Goal: Task Accomplishment & Management: Manage account settings

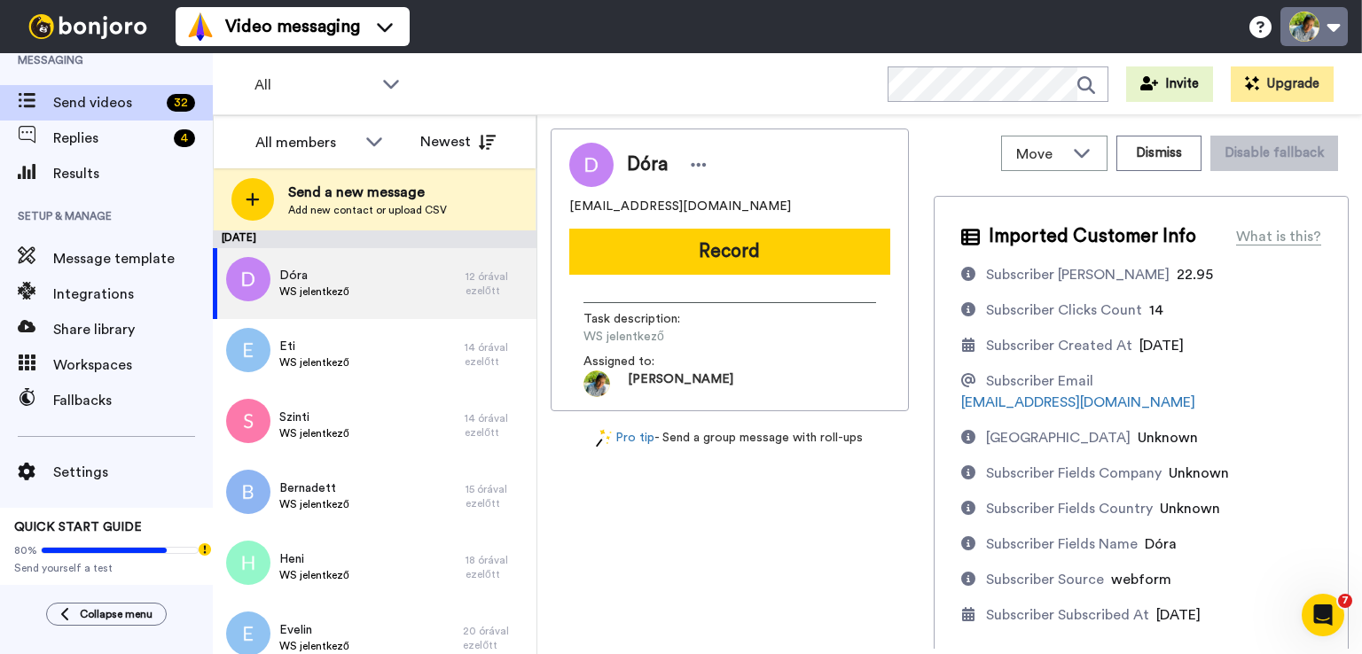
click at [1326, 26] on button at bounding box center [1313, 26] width 67 height 39
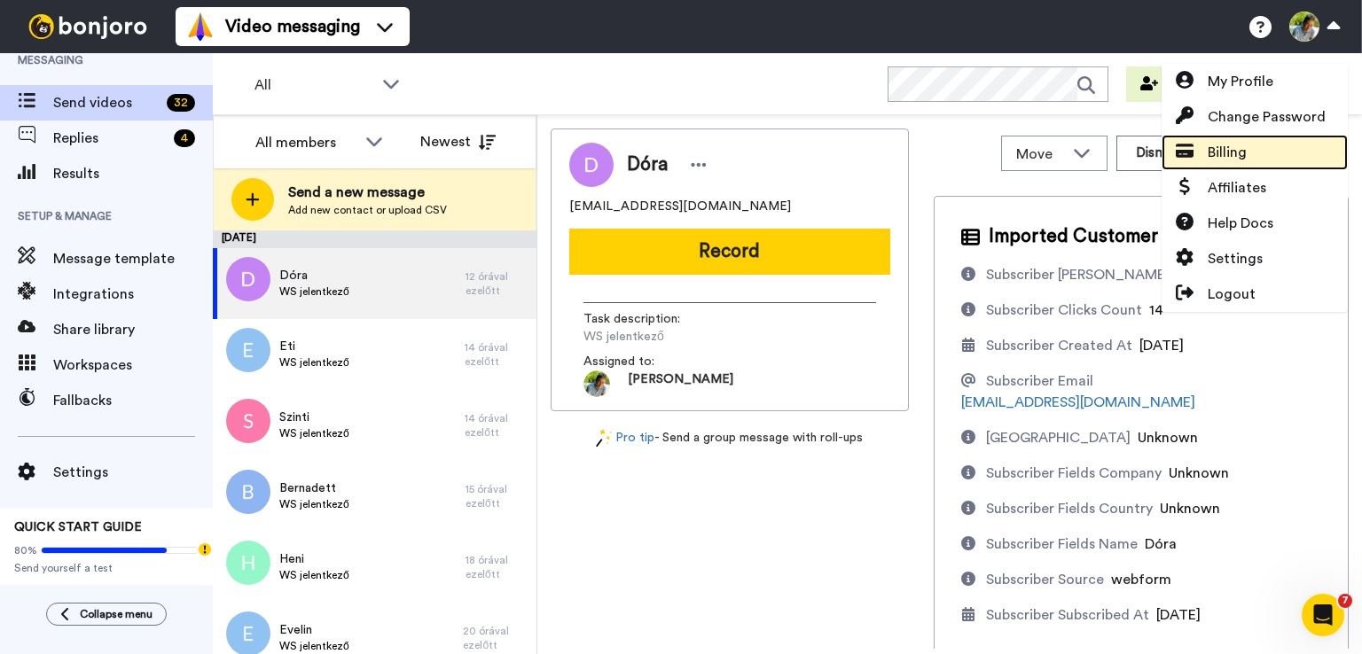
click at [1256, 153] on link "Billing" at bounding box center [1254, 152] width 186 height 35
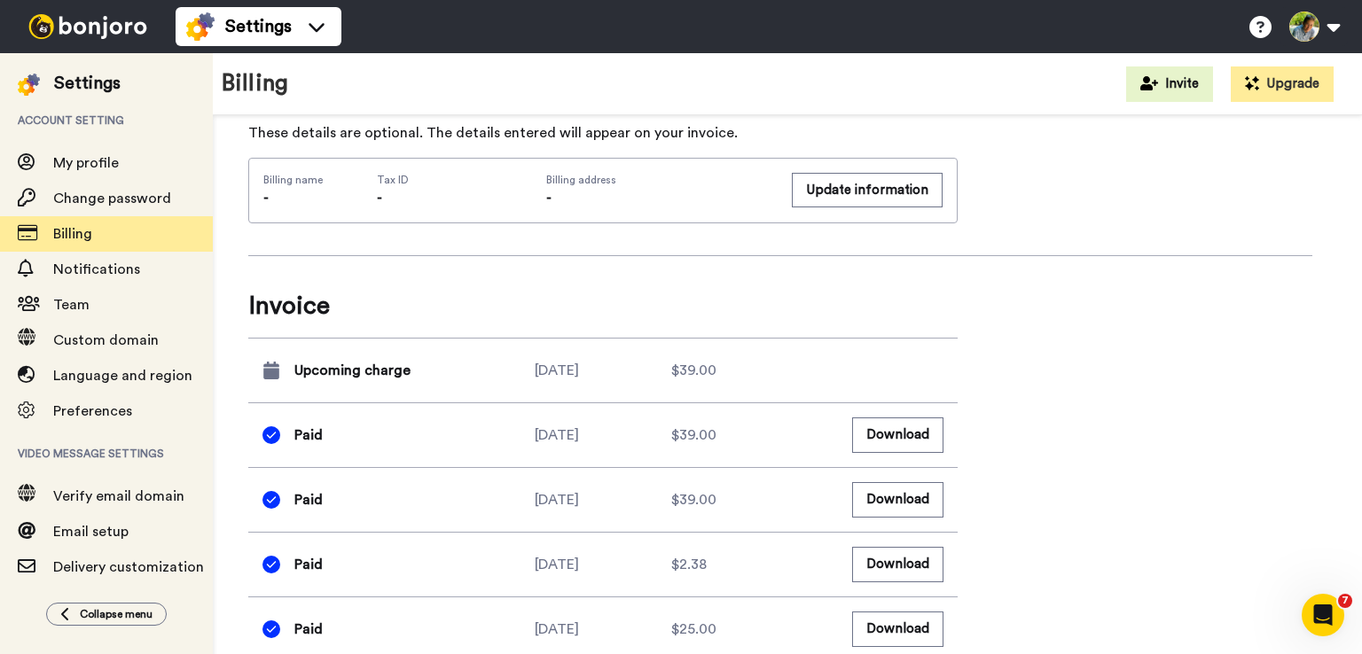
scroll to position [780, 0]
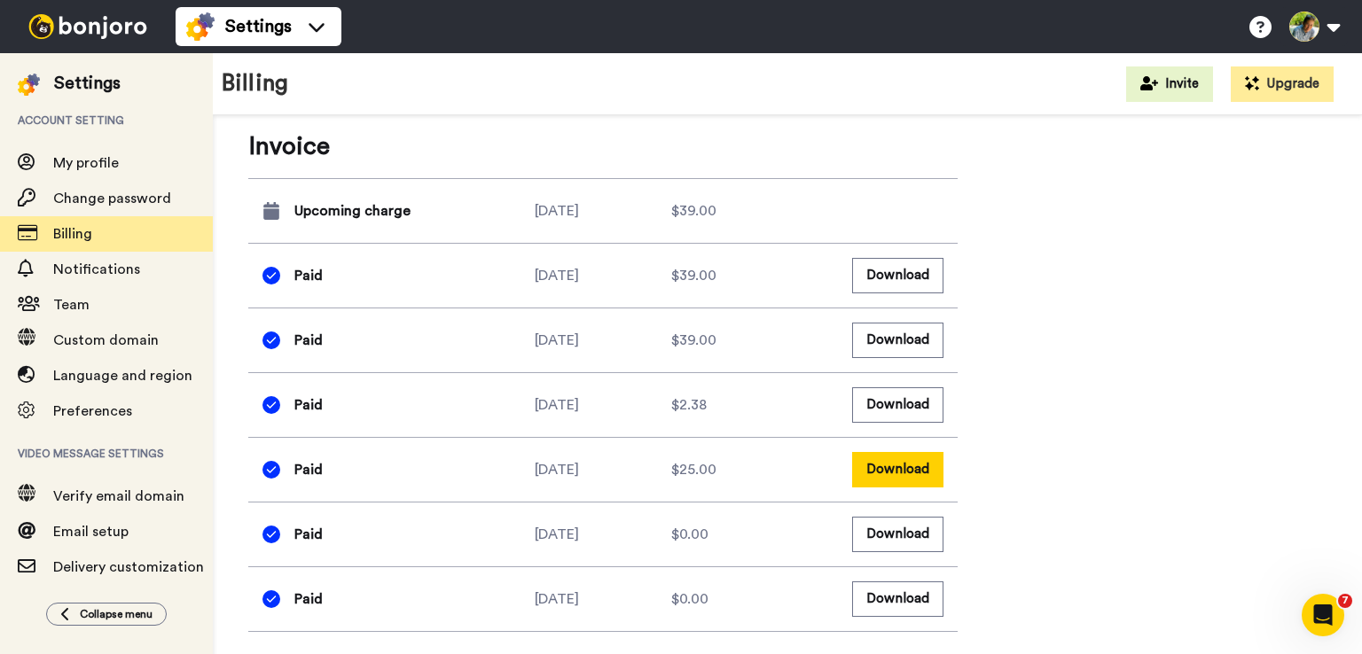
click at [887, 472] on button "Download" at bounding box center [897, 469] width 91 height 35
click at [875, 399] on button "Download" at bounding box center [897, 404] width 91 height 35
click at [875, 332] on button "Download" at bounding box center [897, 340] width 91 height 35
click at [881, 267] on button "Download" at bounding box center [897, 275] width 91 height 35
click at [1323, 620] on icon "Open Intercom Messenger" at bounding box center [1320, 612] width 29 height 29
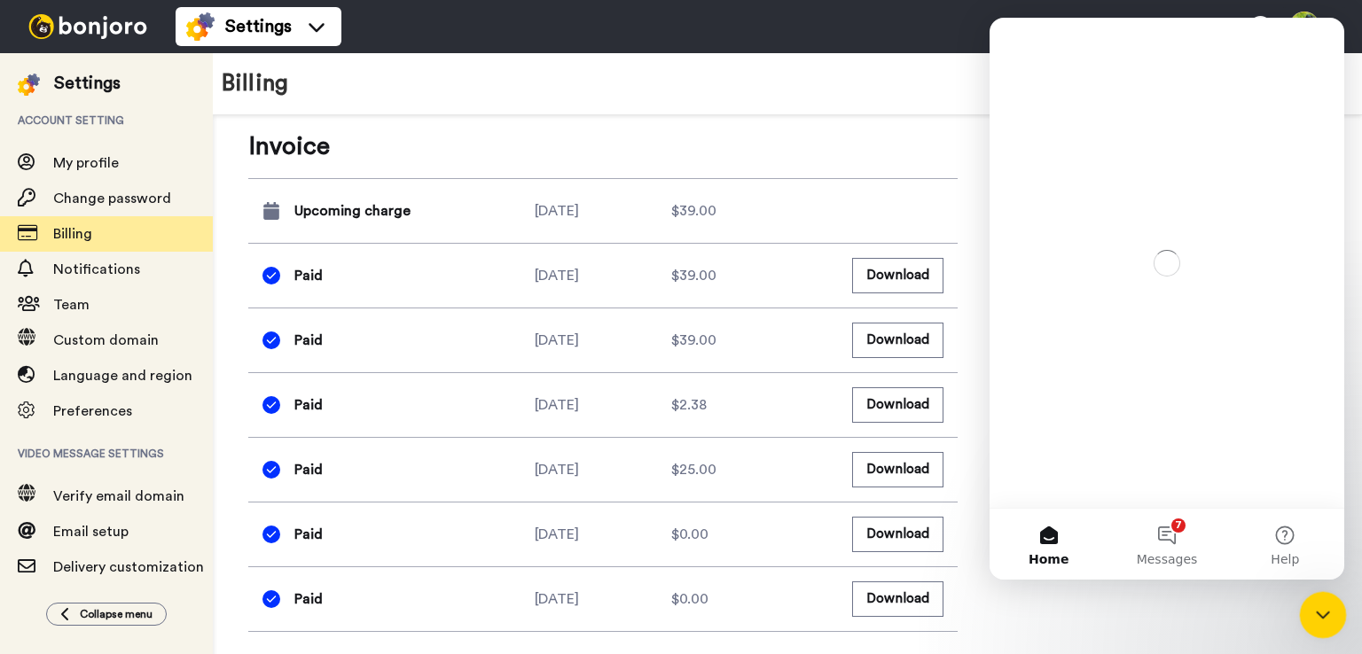
scroll to position [0, 0]
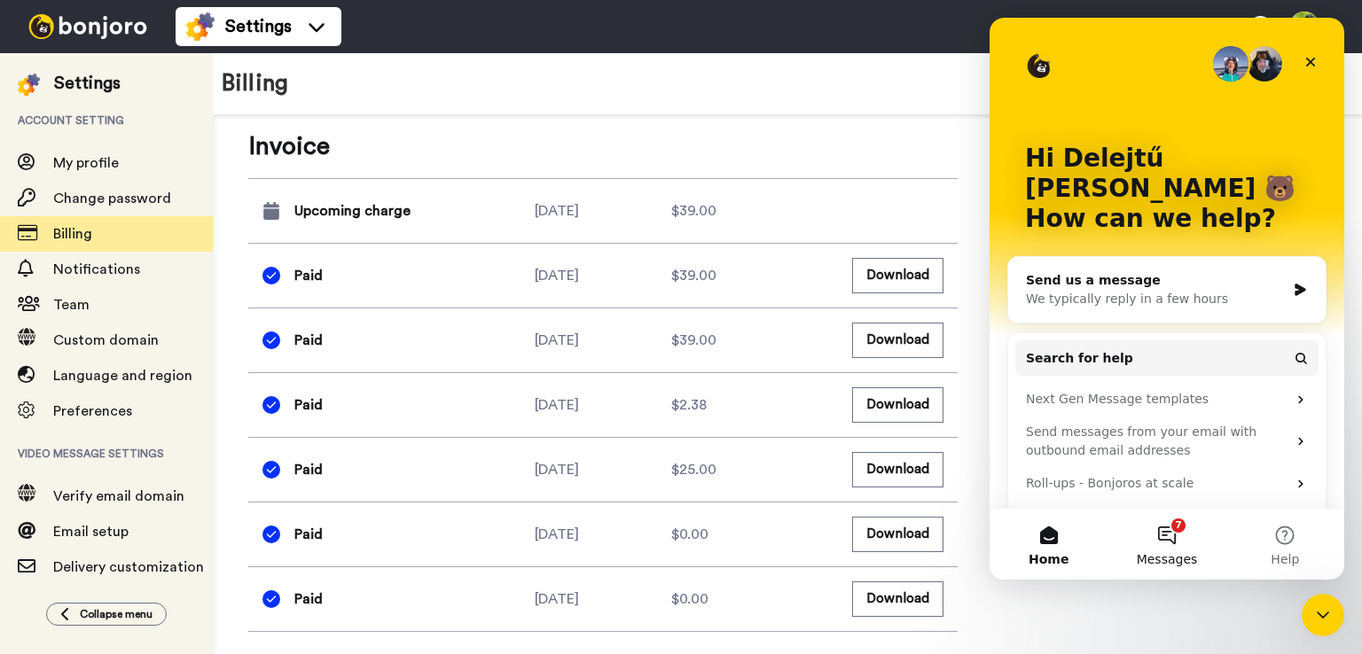
click at [1161, 530] on button "7 Messages" at bounding box center [1166, 544] width 118 height 71
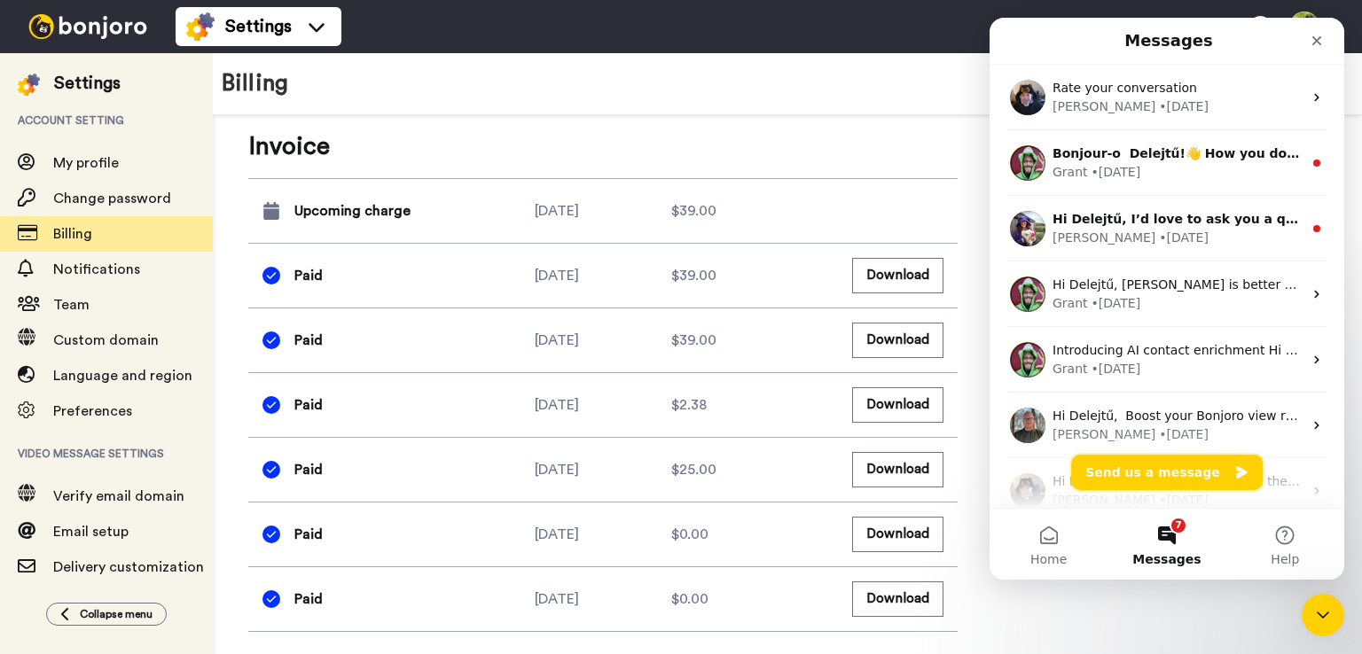
click at [1154, 468] on button "Send us a message" at bounding box center [1166, 472] width 191 height 35
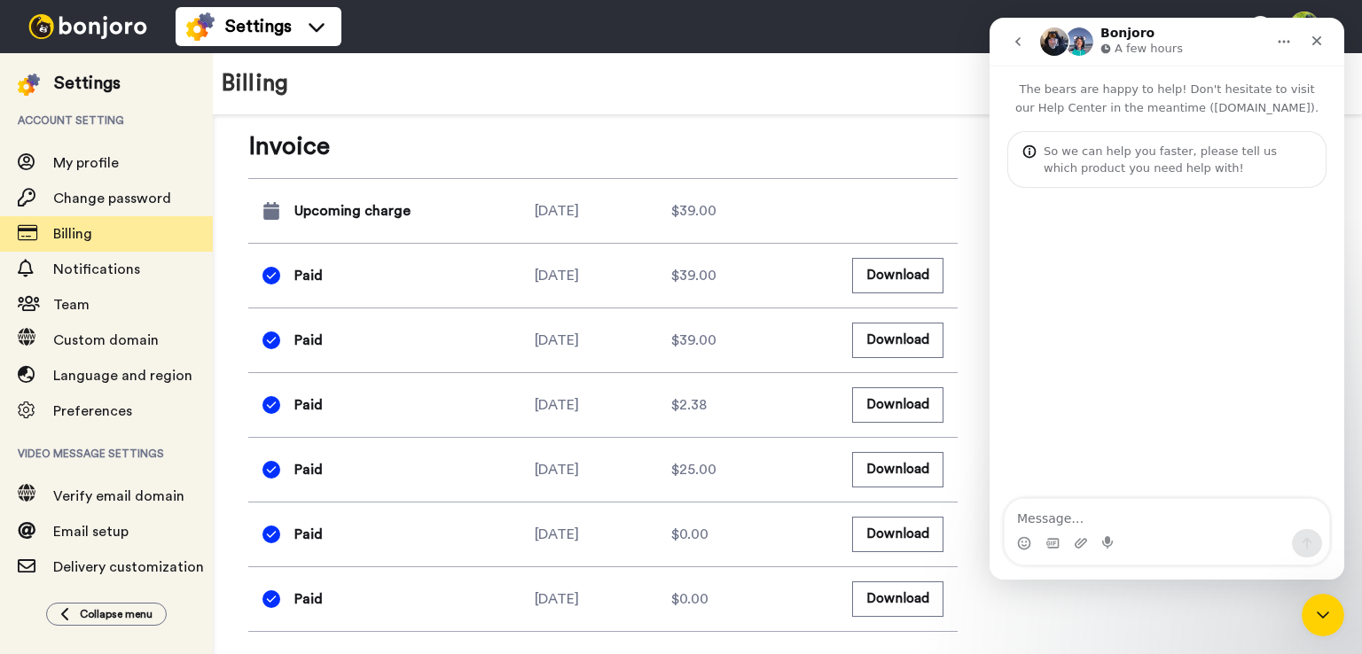
click at [1079, 521] on textarea "Message…" at bounding box center [1166, 514] width 324 height 30
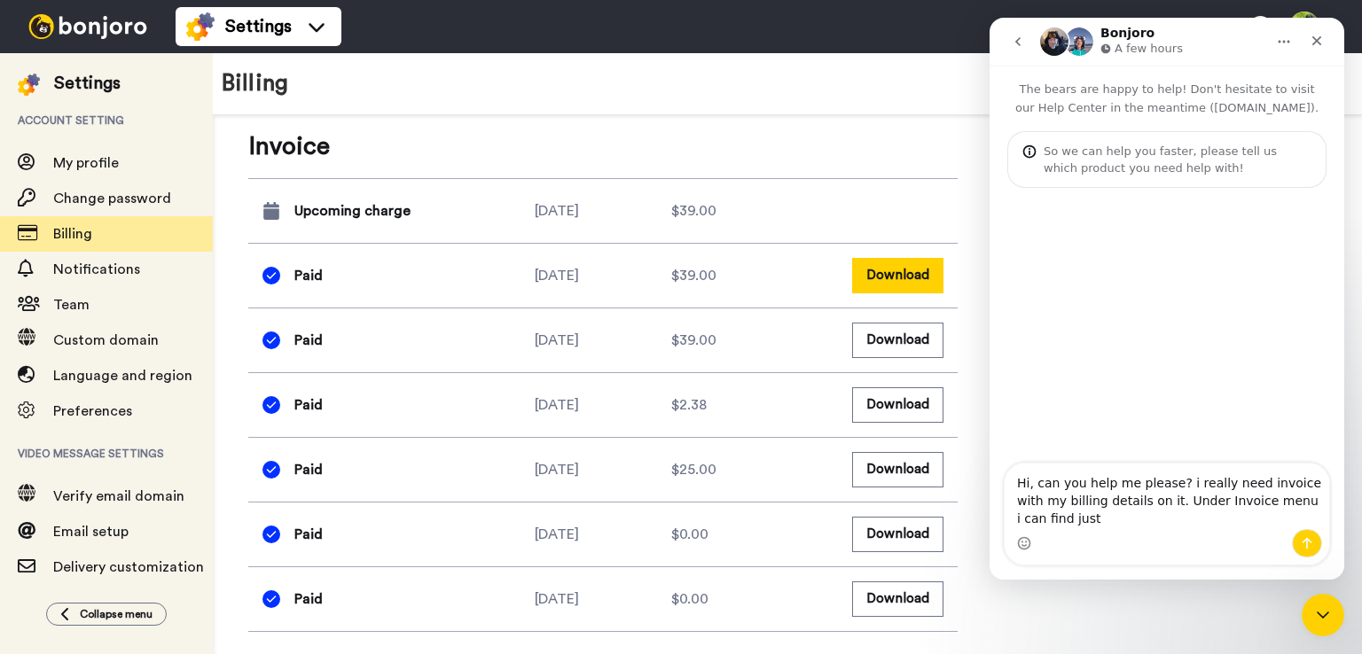
click at [882, 262] on button "Download" at bounding box center [897, 275] width 91 height 35
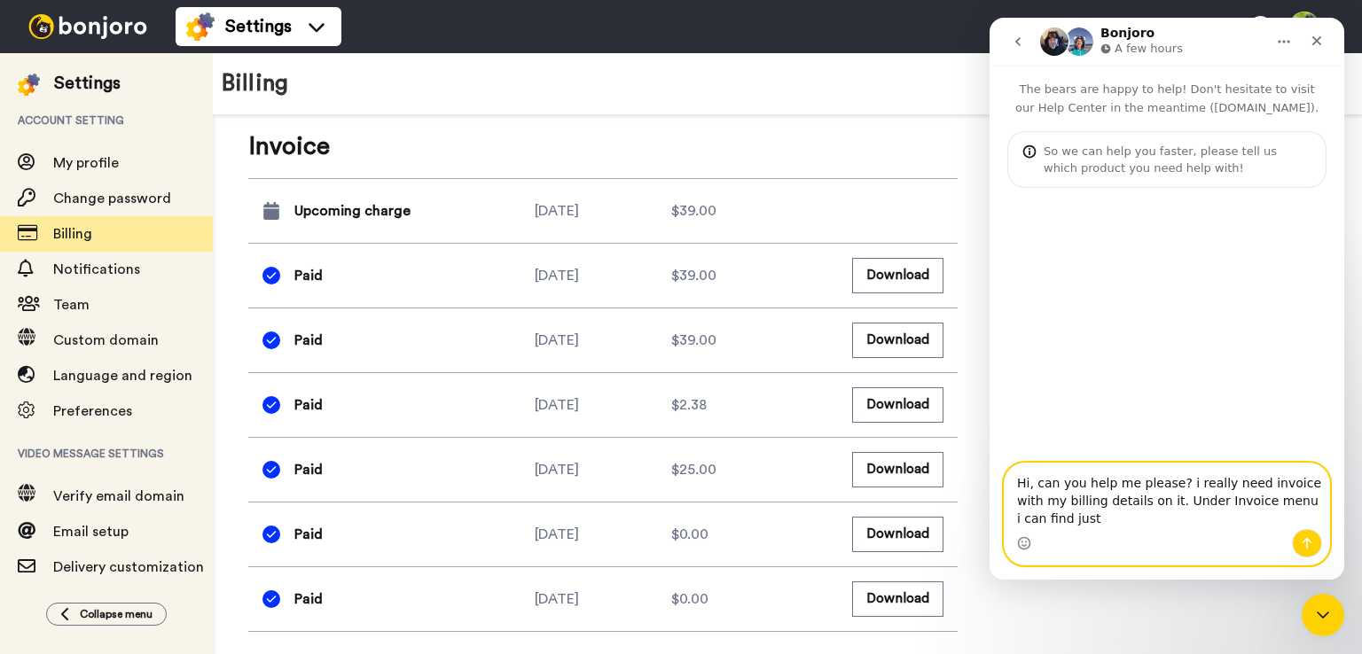
click at [1060, 518] on textarea "Hi, can you help me please? i really need invoice with my billing details on it…" at bounding box center [1166, 497] width 324 height 66
type textarea "Hi, can you help me please? i really need invoice with my billing details on it…"
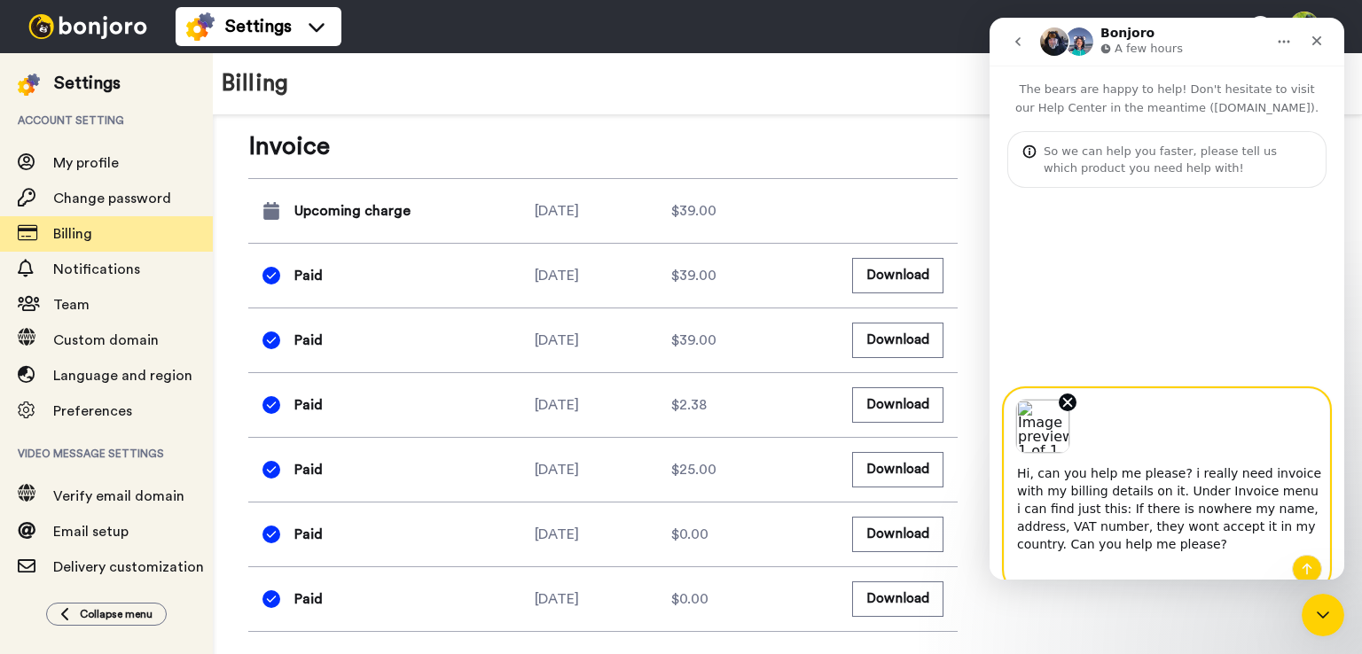
scroll to position [8, 0]
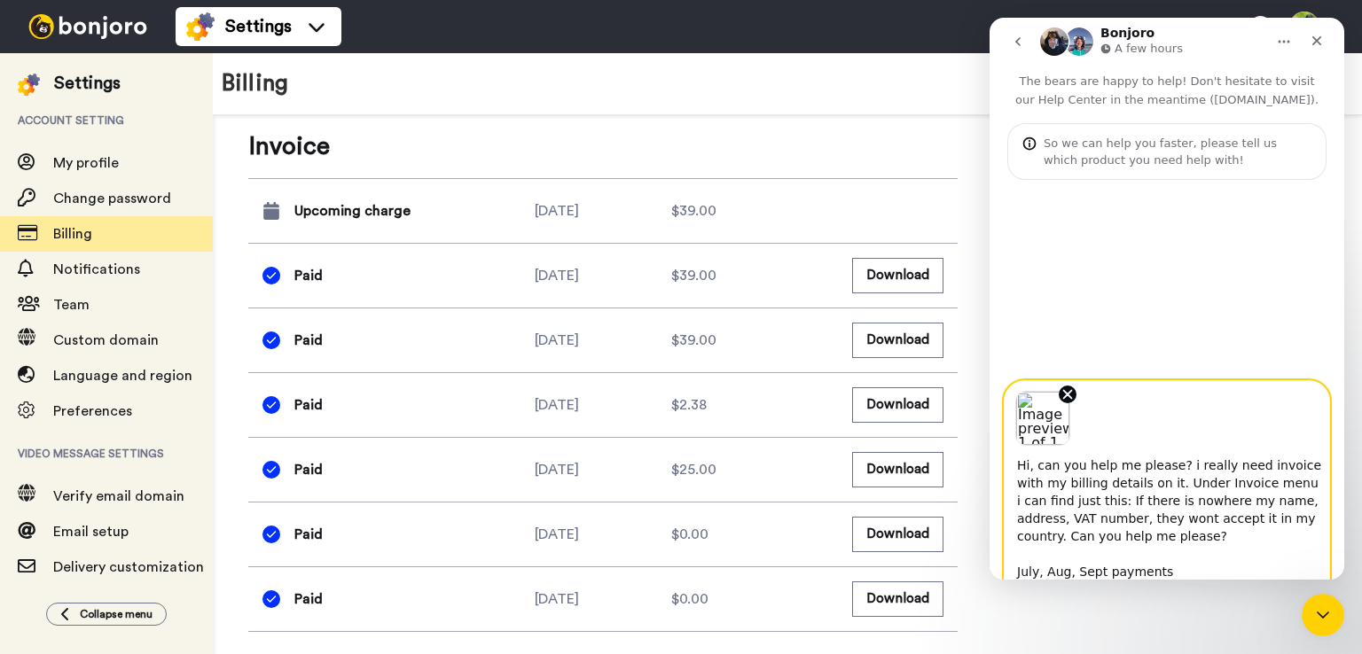
type textarea "Hi, can you help me please? i really need invoice with my billing details on it…"
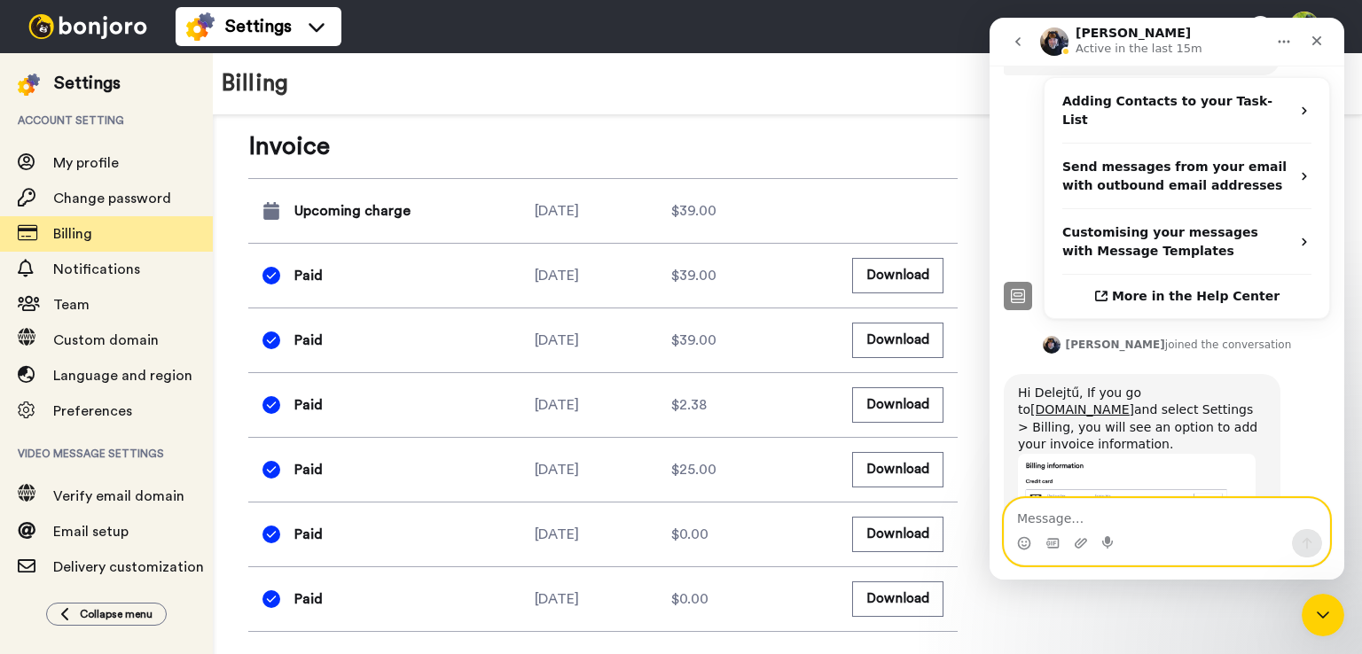
scroll to position [649, 0]
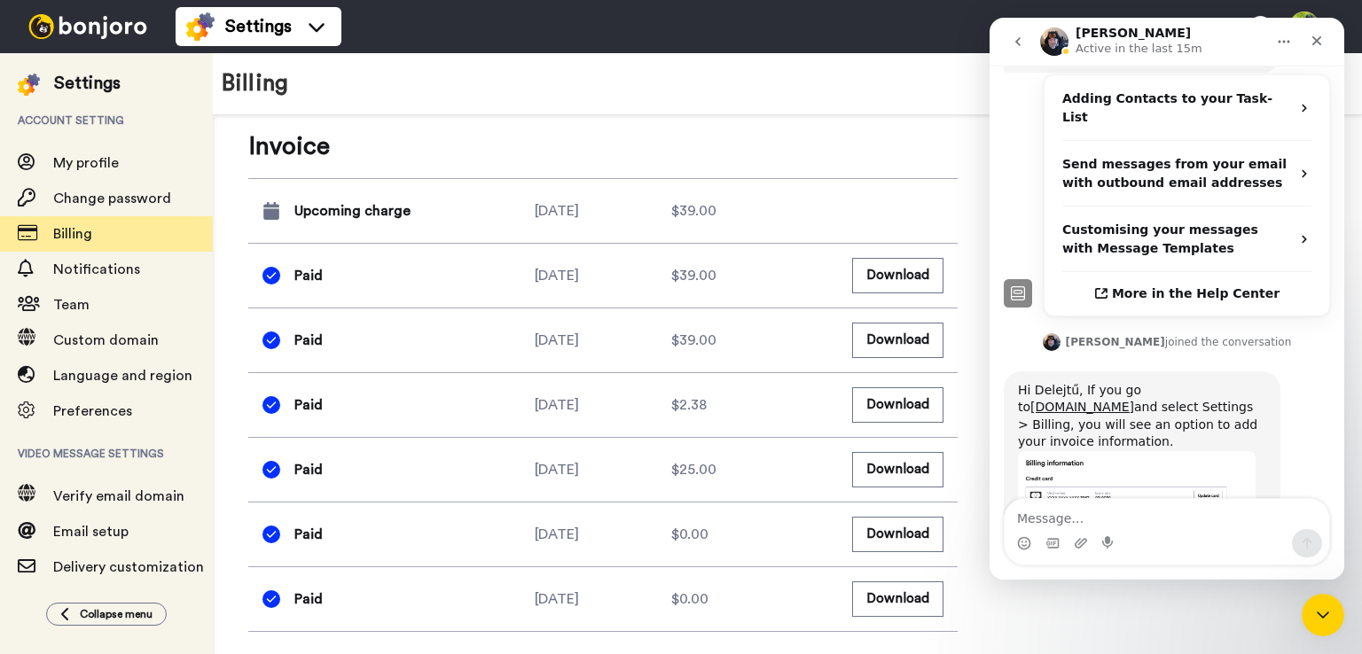
click at [1082, 451] on img "Johann says…" at bounding box center [1137, 504] width 238 height 106
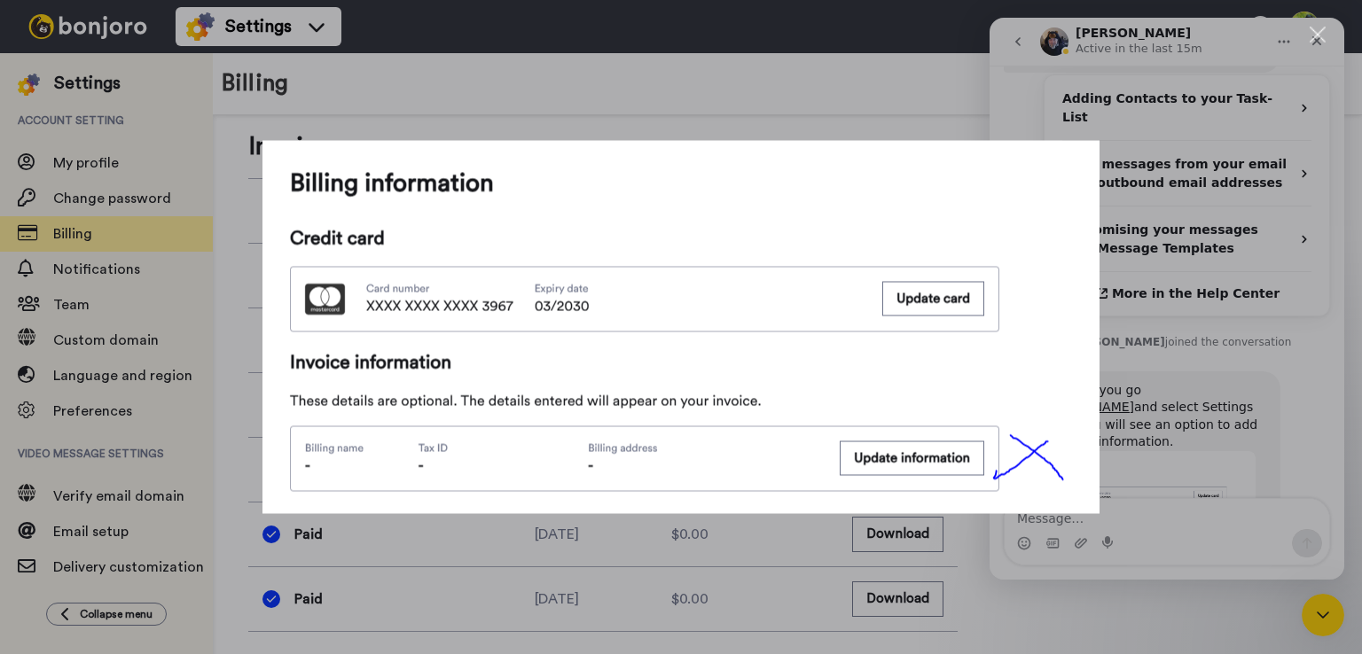
click at [1218, 317] on div "Intercom messenger" at bounding box center [681, 327] width 1362 height 654
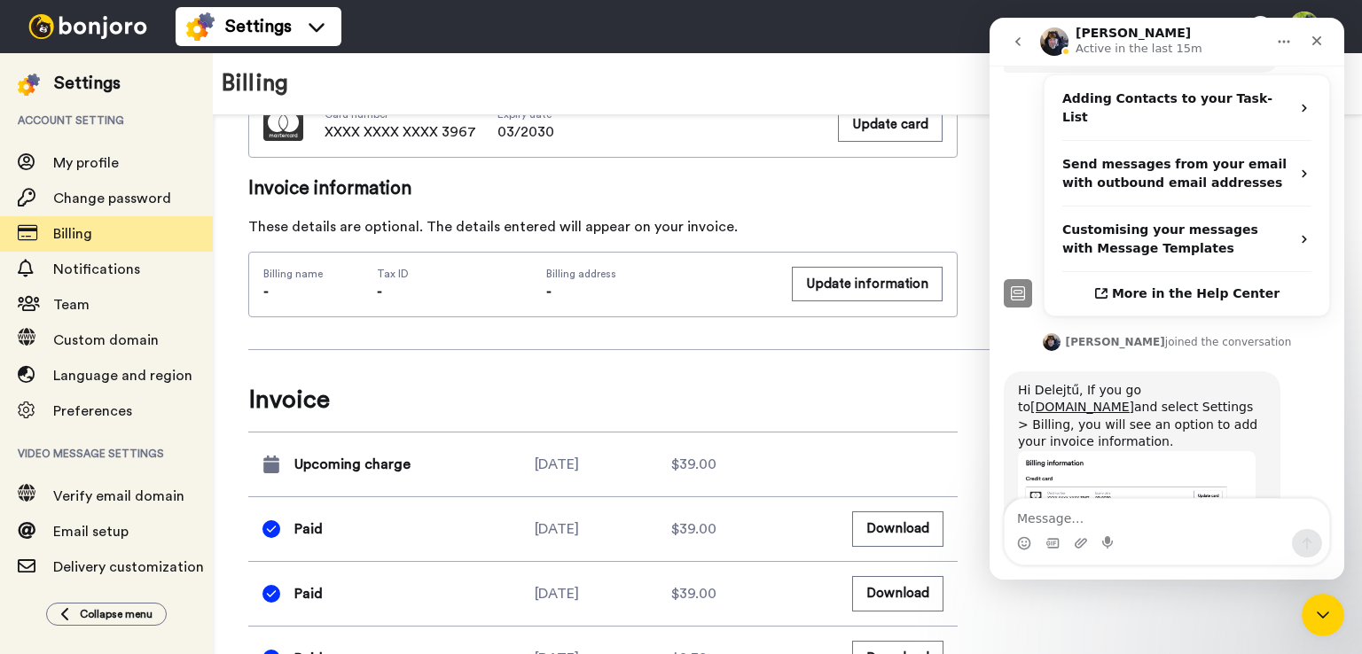
scroll to position [426, 0]
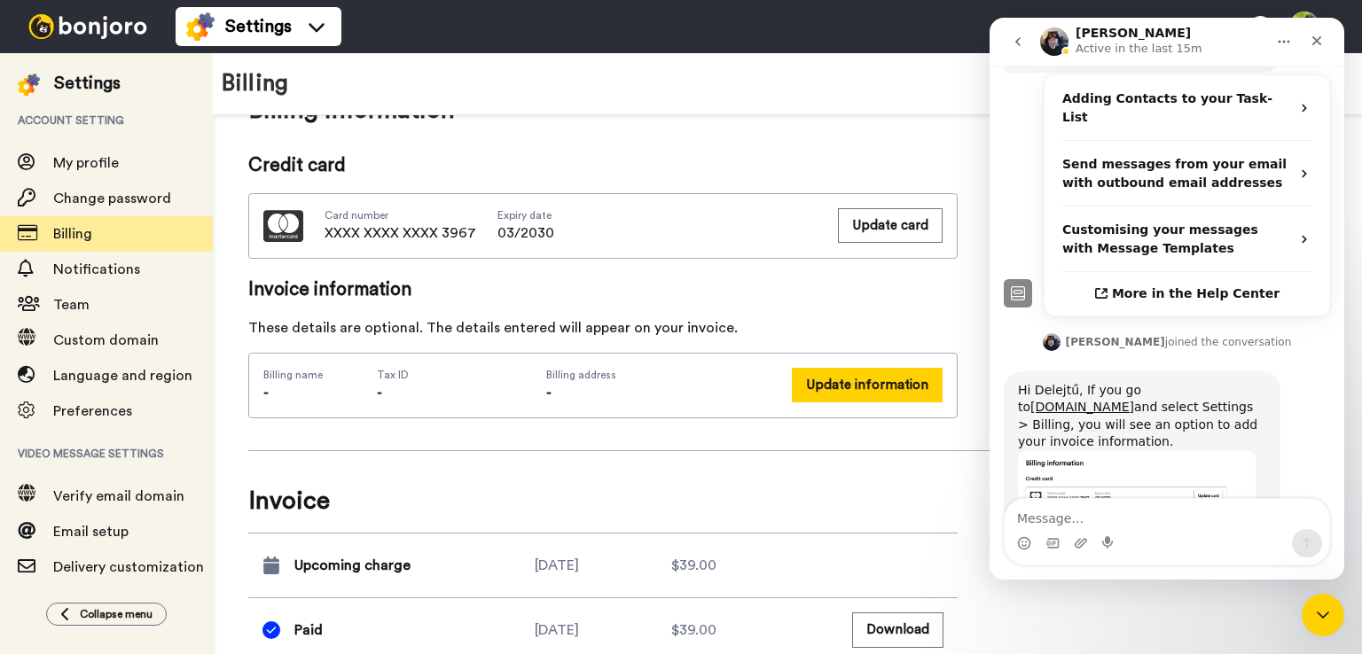
click at [890, 389] on button "Update information" at bounding box center [867, 385] width 151 height 35
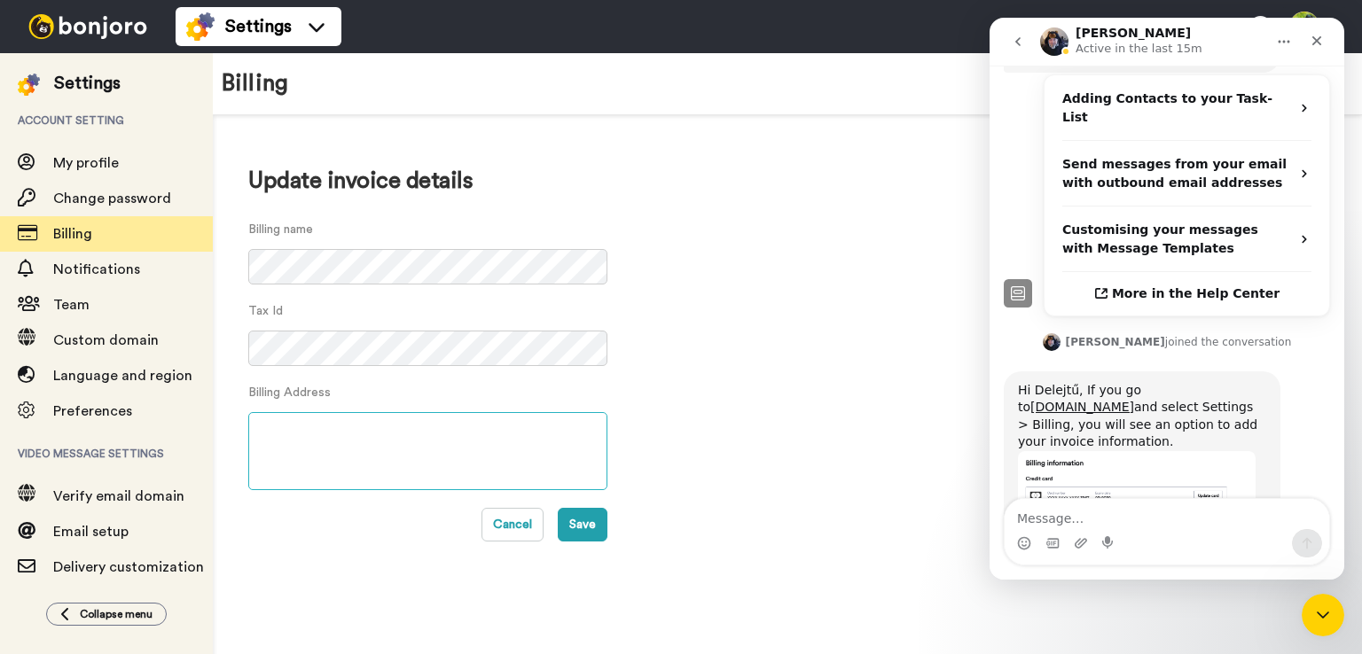
click at [298, 447] on textarea at bounding box center [427, 451] width 359 height 78
paste textarea "Dzenifer [PERSON_NAME]"
drag, startPoint x: 433, startPoint y: 427, endPoint x: 122, endPoint y: 432, distance: 310.3
click at [122, 432] on div "Settings Account setting My profile Change password Billing Notifications Team …" at bounding box center [681, 353] width 1362 height 601
paste textarea "[STREET_ADDRESS] VAT: ESZ2919023Y"
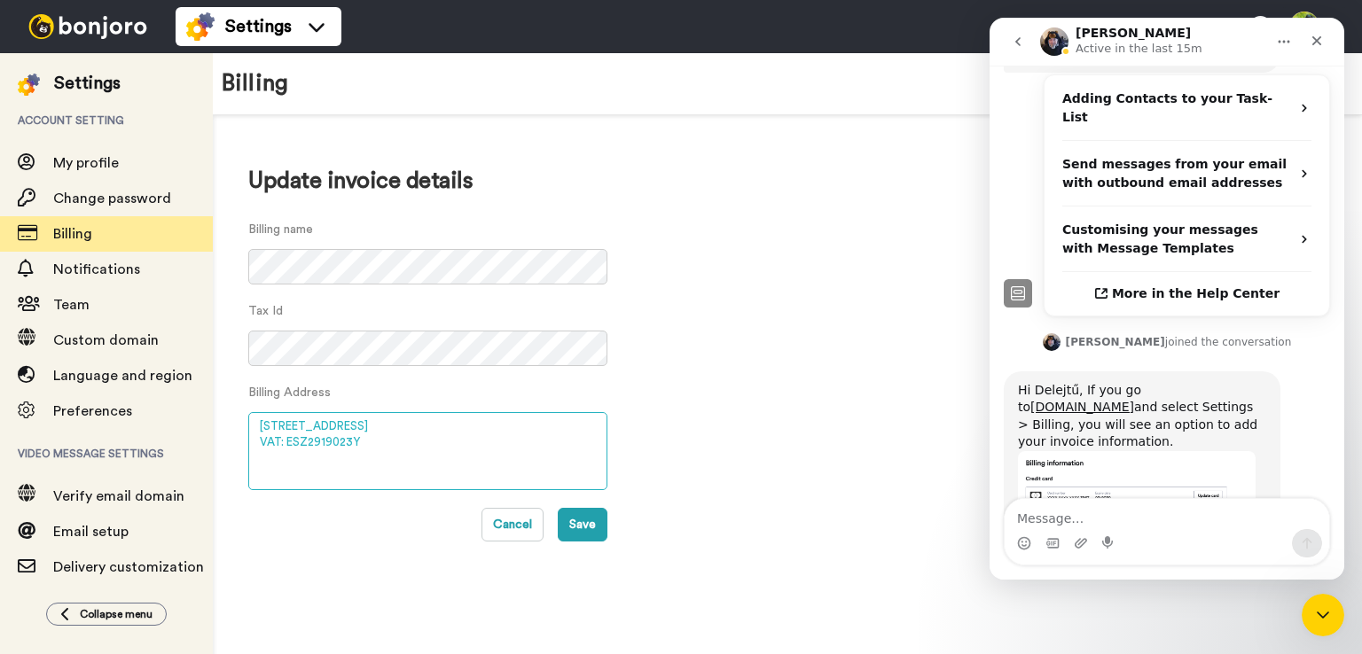
drag, startPoint x: 258, startPoint y: 426, endPoint x: 605, endPoint y: 419, distance: 346.7
click at [605, 419] on textarea "[STREET_ADDRESS] VAT: ESZ2919023Y" at bounding box center [427, 451] width 359 height 78
click at [260, 441] on textarea "VAT: ESZ2919023Y" at bounding box center [427, 451] width 359 height 78
type textarea "VAT: ESZ2919023Y"
click at [571, 528] on button "Save" at bounding box center [583, 525] width 50 height 34
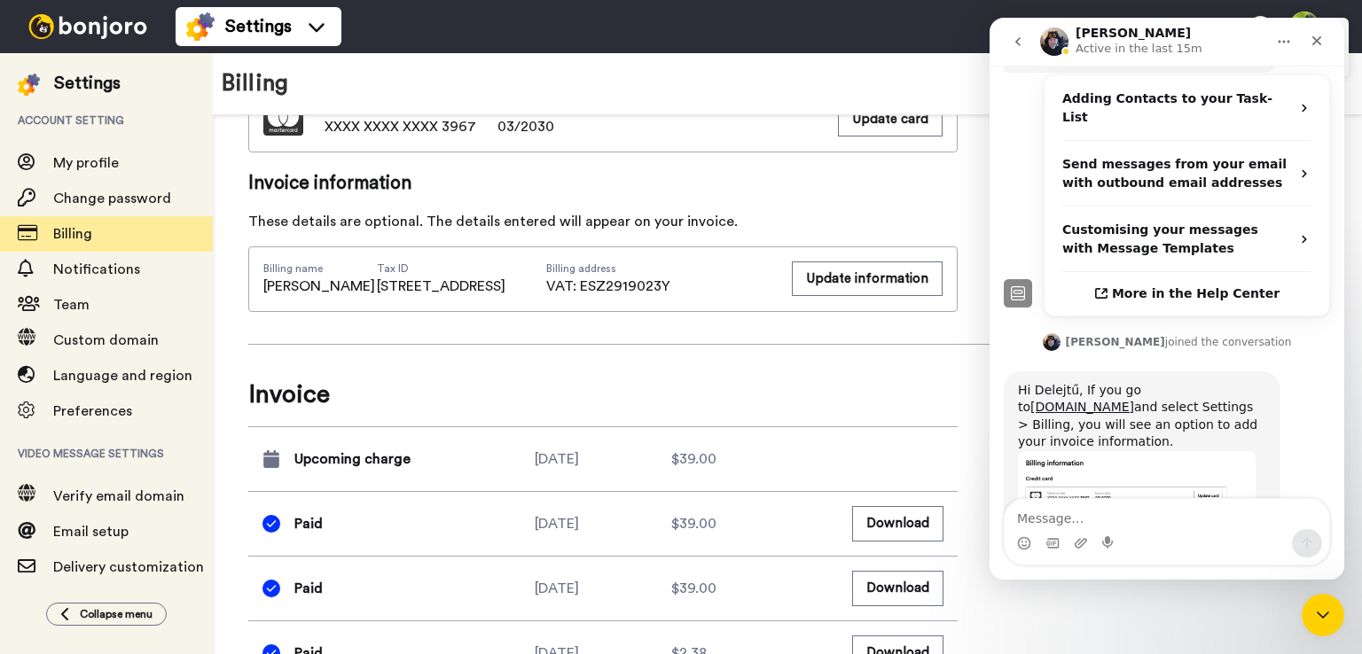
scroll to position [621, 0]
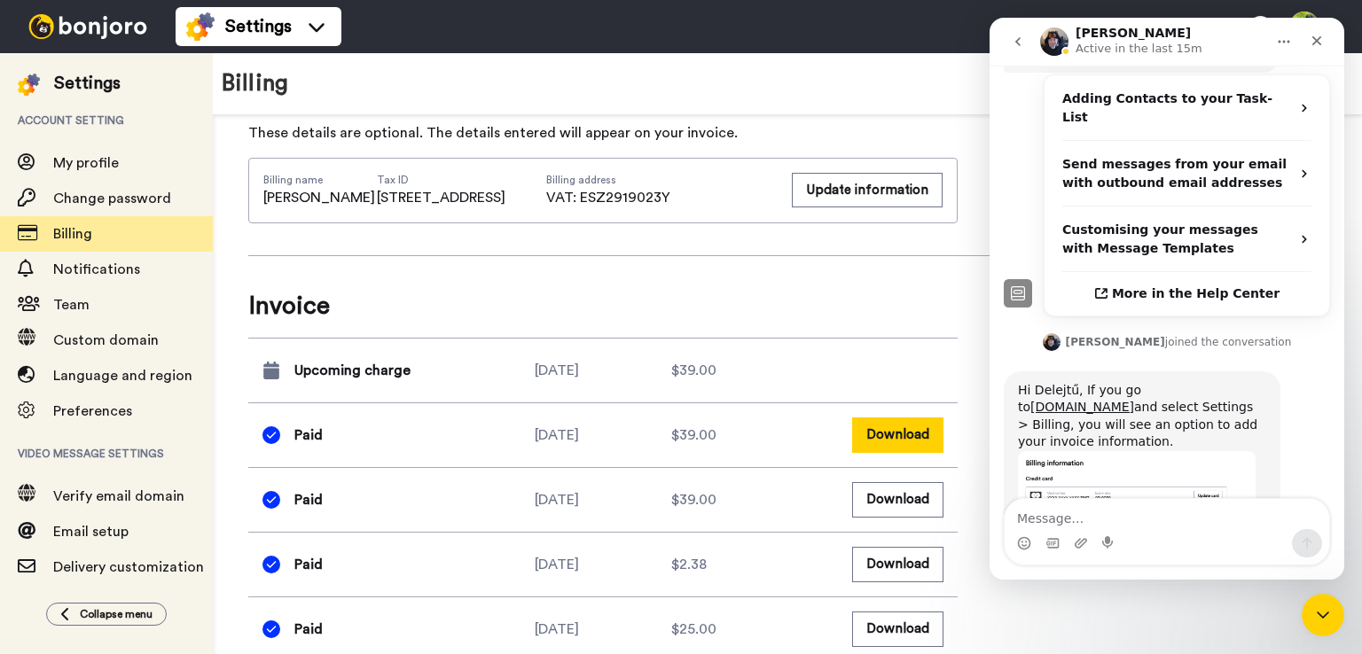
click at [883, 452] on button "Download" at bounding box center [897, 435] width 91 height 35
click at [1118, 532] on div "Intercom messenger" at bounding box center [1166, 543] width 324 height 28
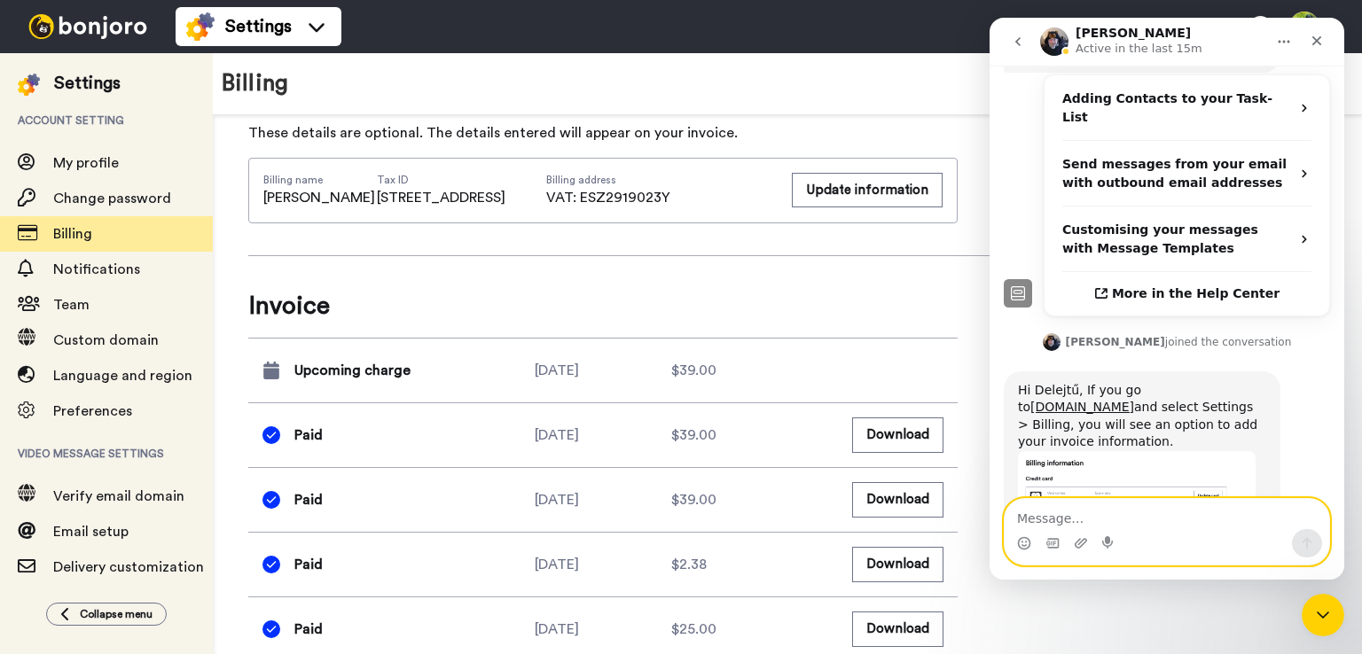
click at [1099, 512] on textarea "Message…" at bounding box center [1166, 514] width 324 height 30
type textarea "AMAZIIING thank you"
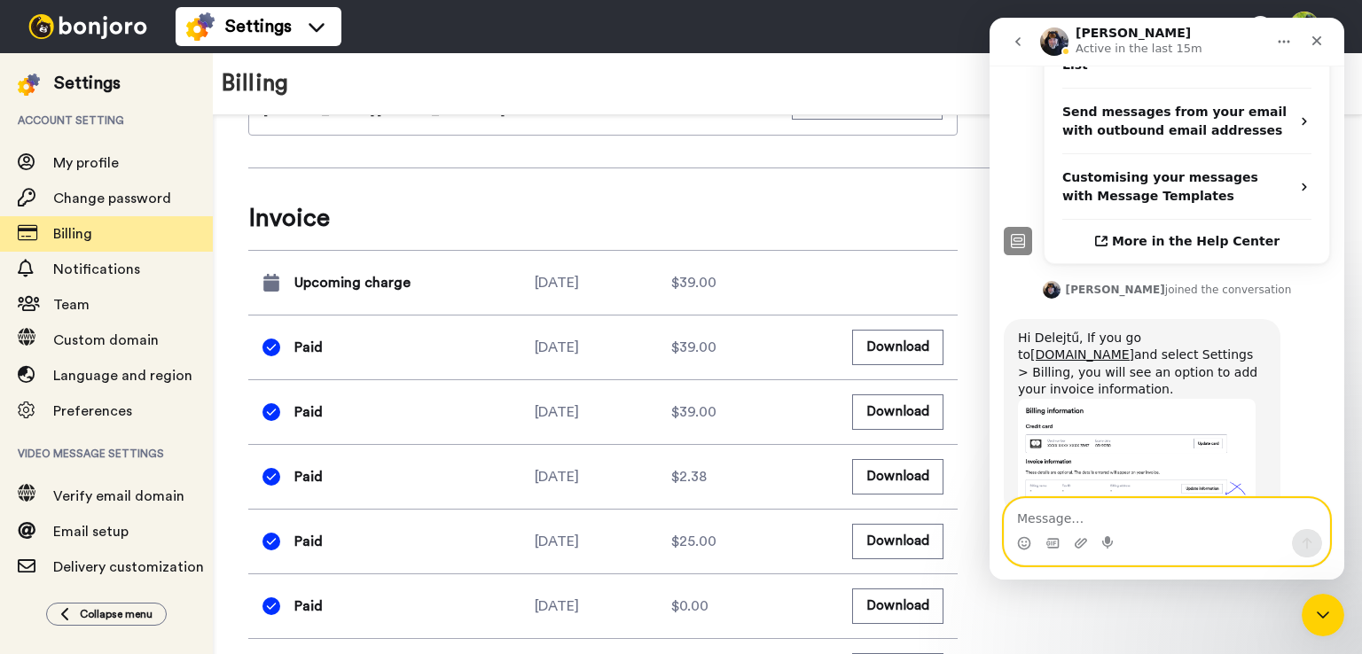
scroll to position [709, 0]
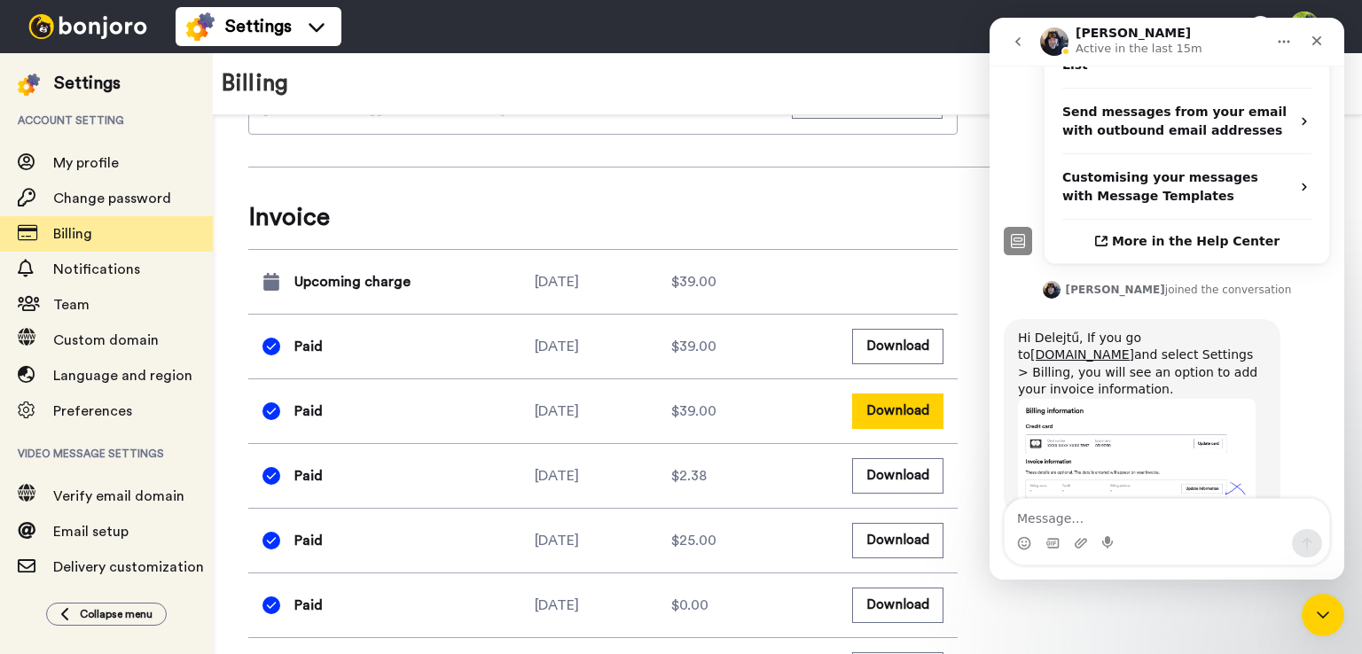
click at [903, 428] on button "Download" at bounding box center [897, 411] width 91 height 35
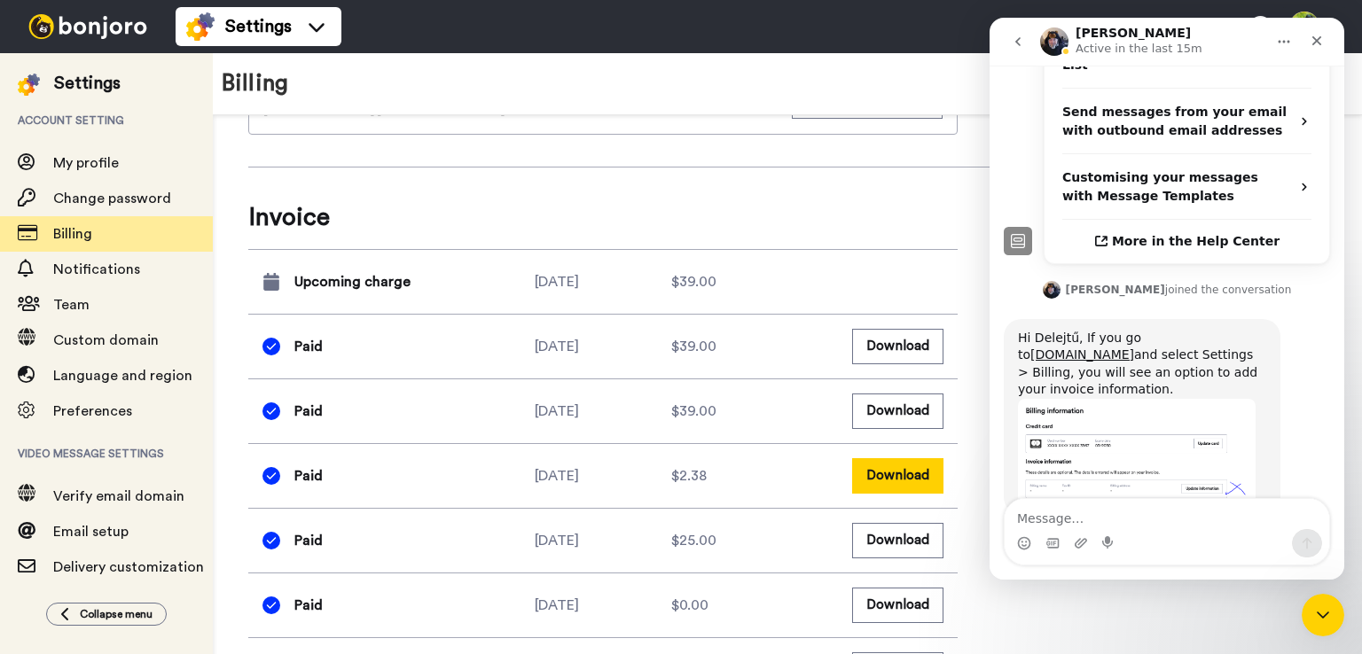
click at [900, 493] on button "Download" at bounding box center [897, 475] width 91 height 35
click at [897, 558] on button "Download" at bounding box center [897, 540] width 91 height 35
